Goal: Find contact information: Find contact information

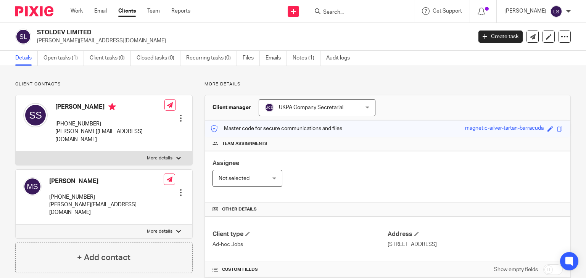
drag, startPoint x: 0, startPoint y: 0, endPoint x: 56, endPoint y: 123, distance: 135.3
click at [56, 123] on p "+44 797 316 2661" at bounding box center [109, 124] width 109 height 8
copy p "+44 797 316 2661"
click at [152, 82] on p "Client contacts" at bounding box center [103, 84] width 177 height 6
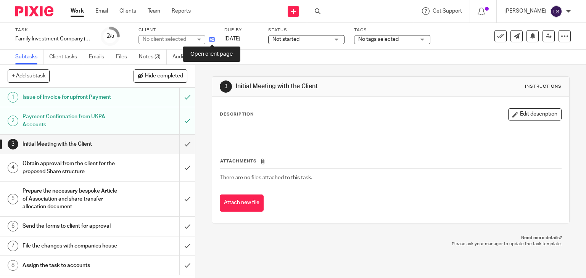
click at [211, 40] on icon at bounding box center [212, 40] width 6 height 6
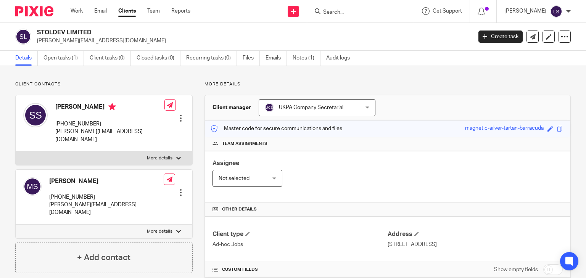
drag, startPoint x: 92, startPoint y: 30, endPoint x: 37, endPoint y: 29, distance: 54.6
click at [37, 29] on h2 "STOLDEV LIMITED" at bounding box center [209, 33] width 344 height 8
copy h2 "STOLDEV LIMITED"
click at [95, 44] on p "[PERSON_NAME][EMAIL_ADDRESS][DOMAIN_NAME]" at bounding box center [252, 41] width 430 height 8
drag, startPoint x: 95, startPoint y: 43, endPoint x: 35, endPoint y: 43, distance: 59.5
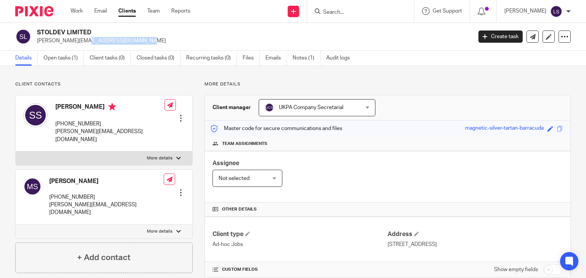
click at [35, 43] on div "STOLDEV LIMITED [PERSON_NAME][EMAIL_ADDRESS][DOMAIN_NAME]" at bounding box center [241, 37] width 452 height 16
copy p "[PERSON_NAME][EMAIL_ADDRESS][DOMAIN_NAME]"
drag, startPoint x: 103, startPoint y: 121, endPoint x: 53, endPoint y: 124, distance: 50.1
click at [53, 124] on div "[PERSON_NAME] [PHONE_NUMBER] [PERSON_NAME][EMAIL_ADDRESS][DOMAIN_NAME]" at bounding box center [93, 123] width 141 height 48
copy p "[PHONE_NUMBER]"
